Goal: Navigation & Orientation: Find specific page/section

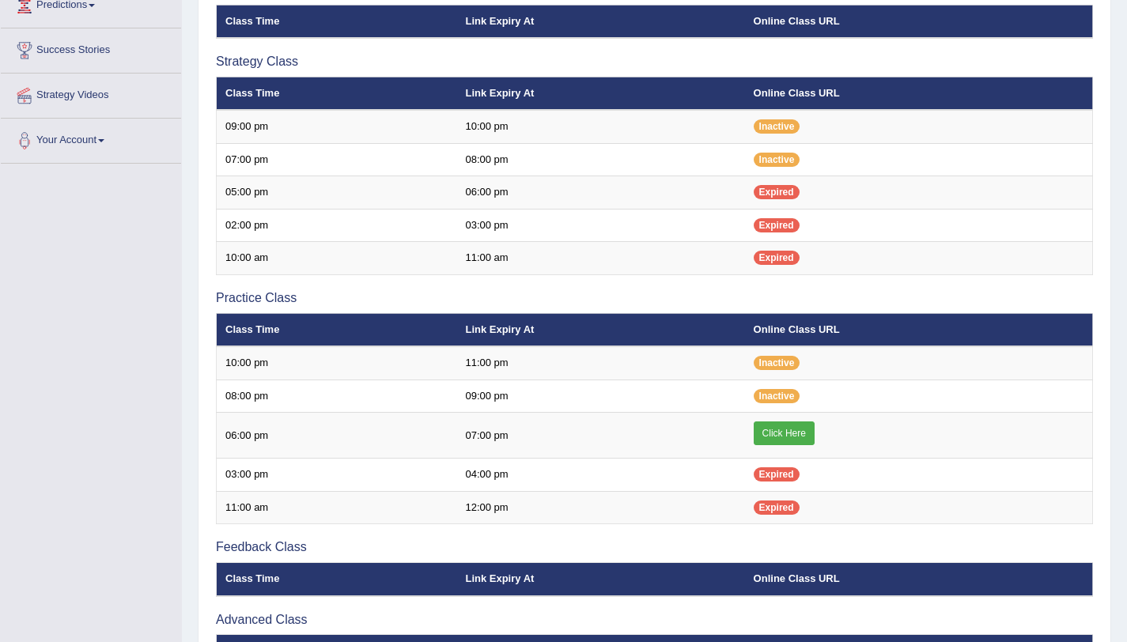
scroll to position [276, 0]
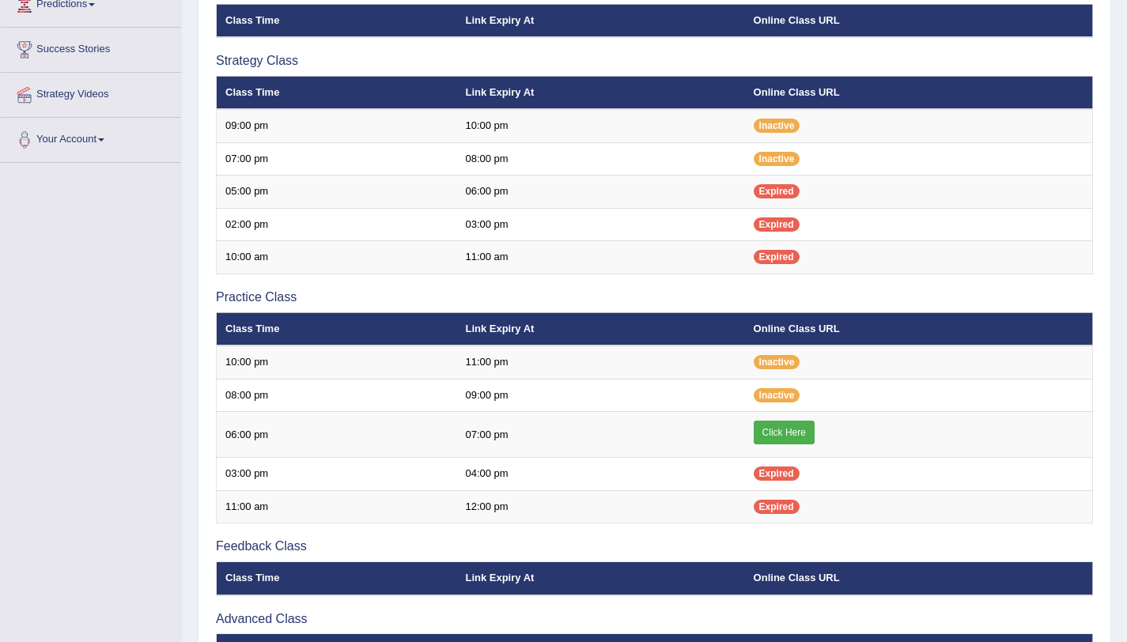
scroll to position [455, 0]
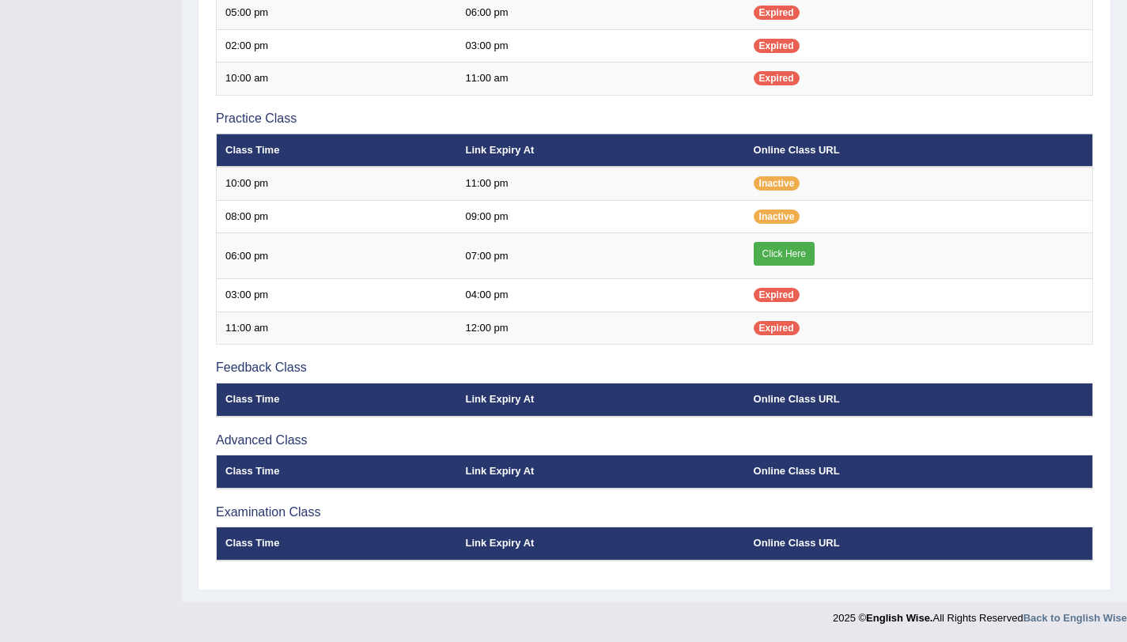
scroll to position [445, 0]
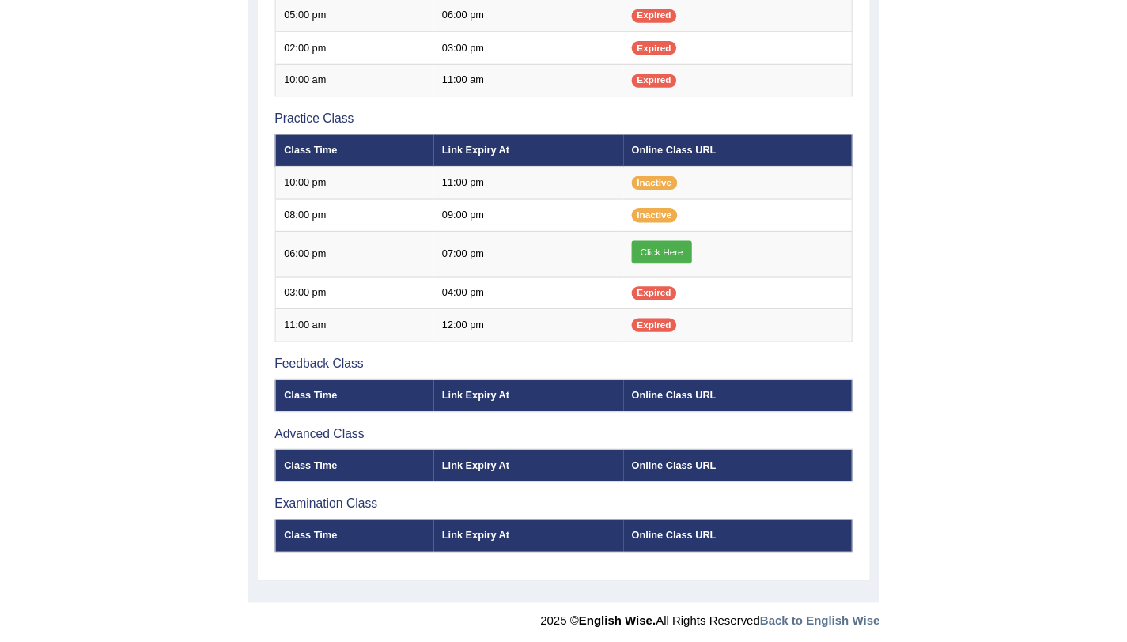
scroll to position [330, 0]
